Goal: Task Accomplishment & Management: Understand process/instructions

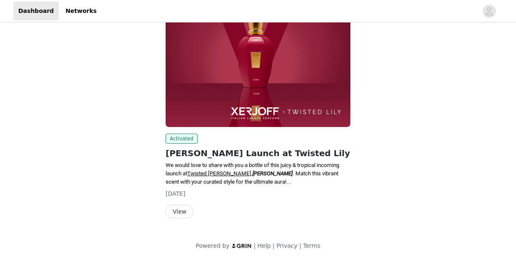
click at [183, 209] on button "View" at bounding box center [180, 211] width 28 height 13
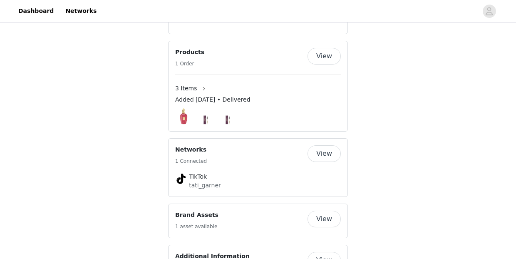
scroll to position [526, 0]
click at [332, 211] on button "View" at bounding box center [323, 219] width 33 height 17
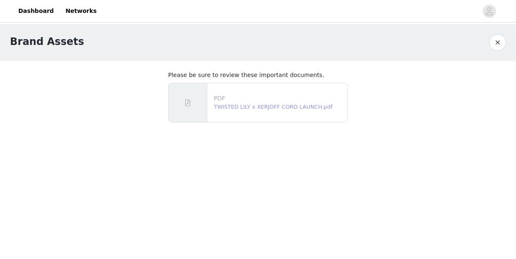
click at [295, 107] on link "TWISTED LILY x XERJOFF CORO LAUNCH.pdf" at bounding box center [273, 107] width 119 height 6
click at [496, 44] on button "button" at bounding box center [497, 42] width 17 height 17
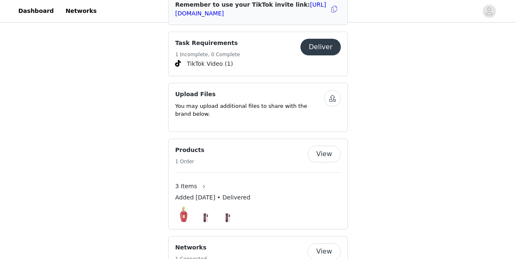
scroll to position [432, 0]
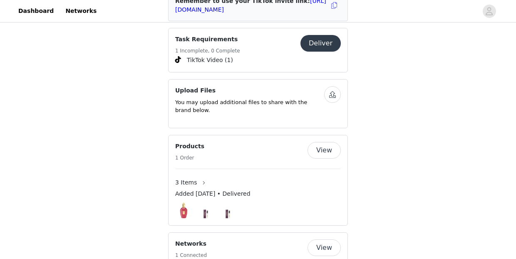
click at [325, 142] on button "View" at bounding box center [323, 150] width 33 height 17
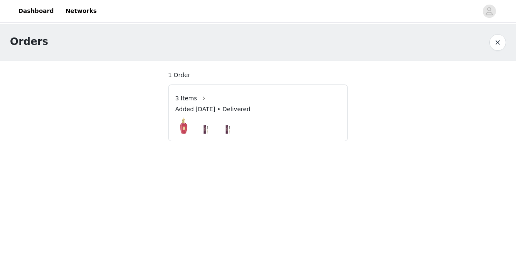
click at [496, 40] on button "button" at bounding box center [497, 42] width 17 height 17
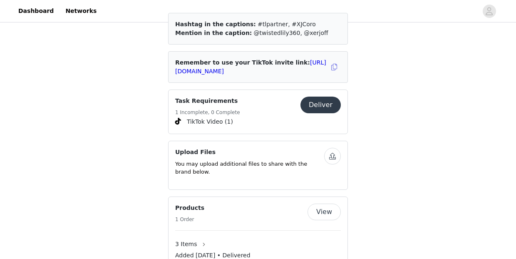
scroll to position [372, 0]
click at [217, 116] on span "TikTok Video (1)" at bounding box center [210, 120] width 46 height 9
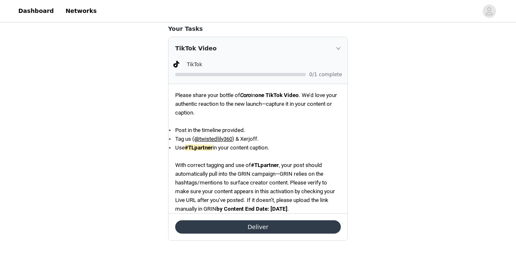
scroll to position [280, 0]
